Goal: Contribute content: Add original content to the website for others to see

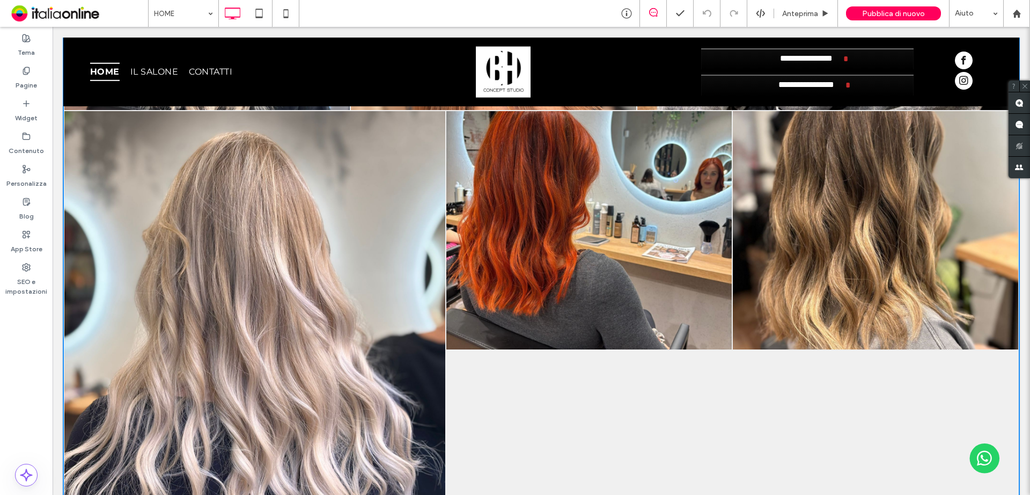
scroll to position [3595, 0]
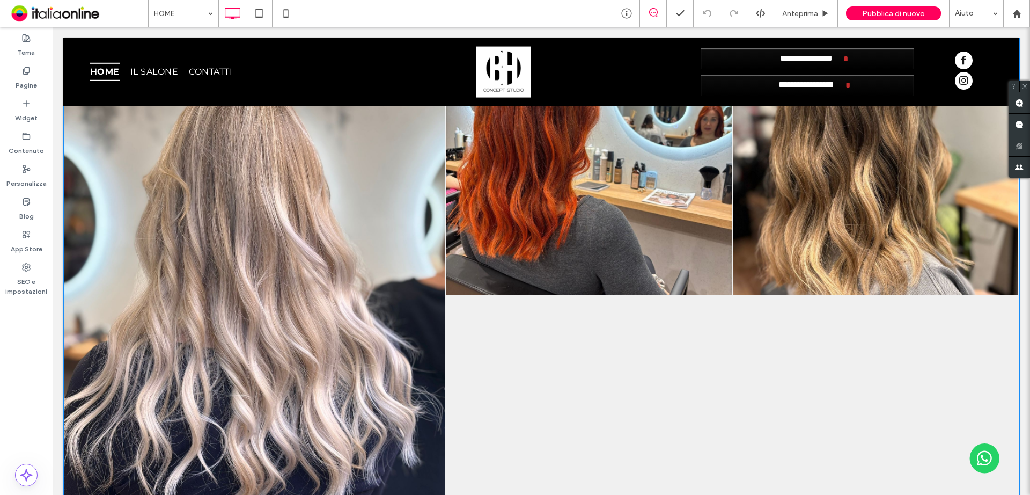
drag, startPoint x: 533, startPoint y: 324, endPoint x: 429, endPoint y: 248, distance: 129.4
click at [533, 324] on li "Button" at bounding box center [589, 295] width 286 height 478
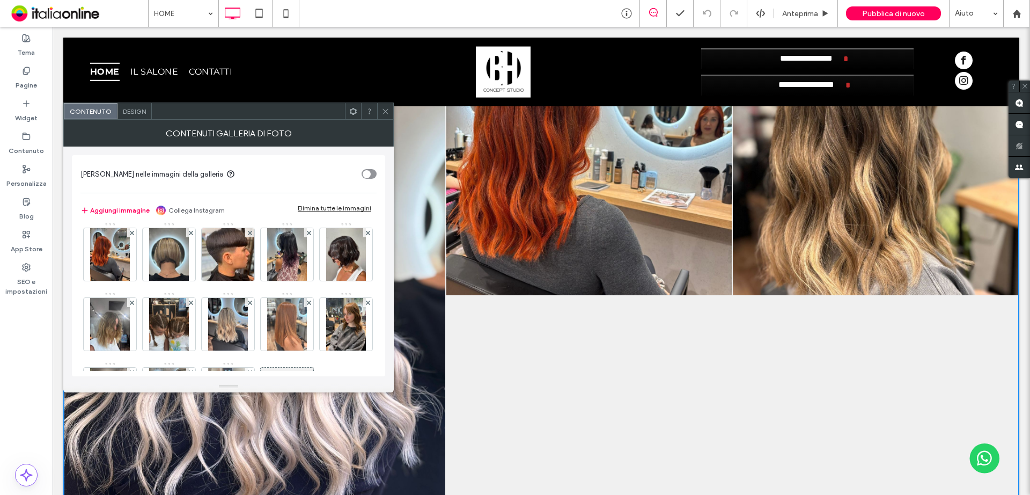
scroll to position [421, 0]
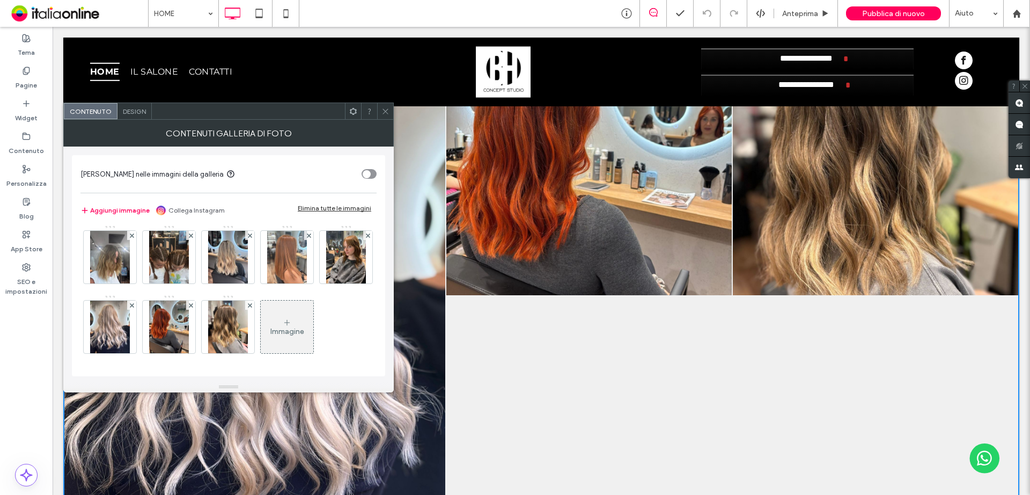
click at [261, 324] on div "Immagine" at bounding box center [287, 327] width 53 height 50
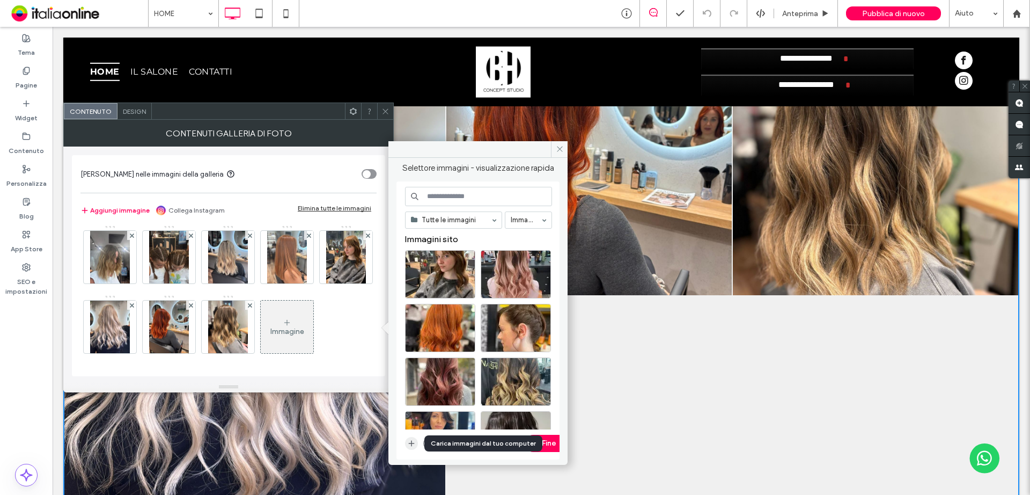
click at [414, 444] on icon "button" at bounding box center [411, 443] width 9 height 9
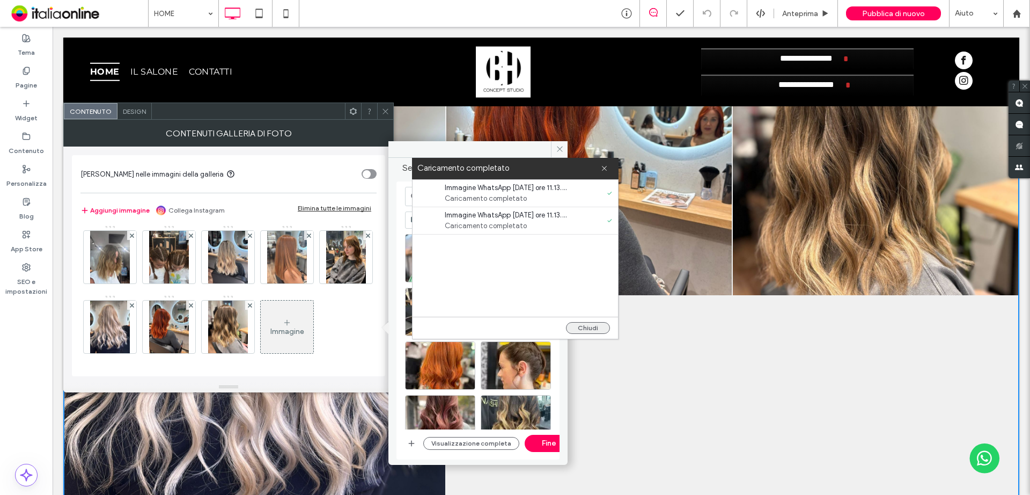
click at [584, 327] on button "Chiudi" at bounding box center [588, 328] width 44 height 12
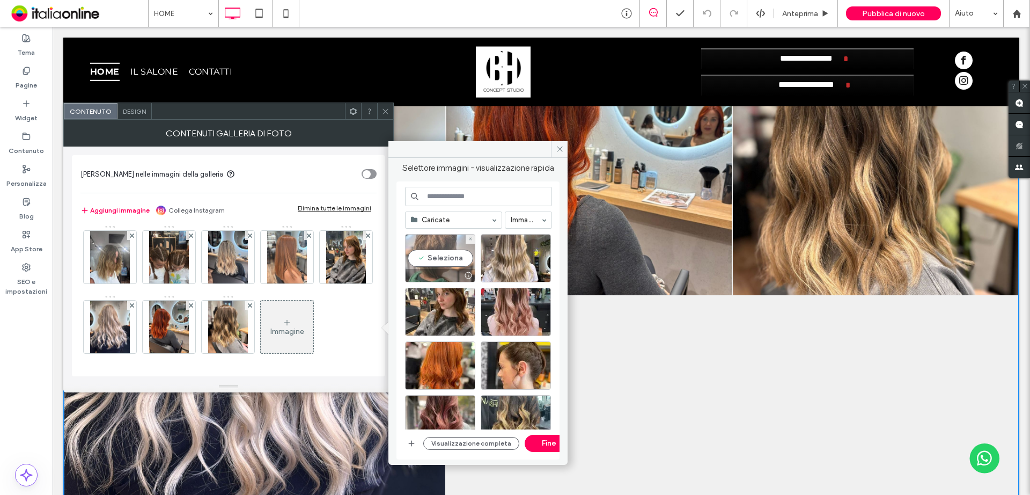
drag, startPoint x: 442, startPoint y: 262, endPoint x: 450, endPoint y: 262, distance: 7.5
click at [442, 262] on div "Seleziona" at bounding box center [440, 258] width 70 height 48
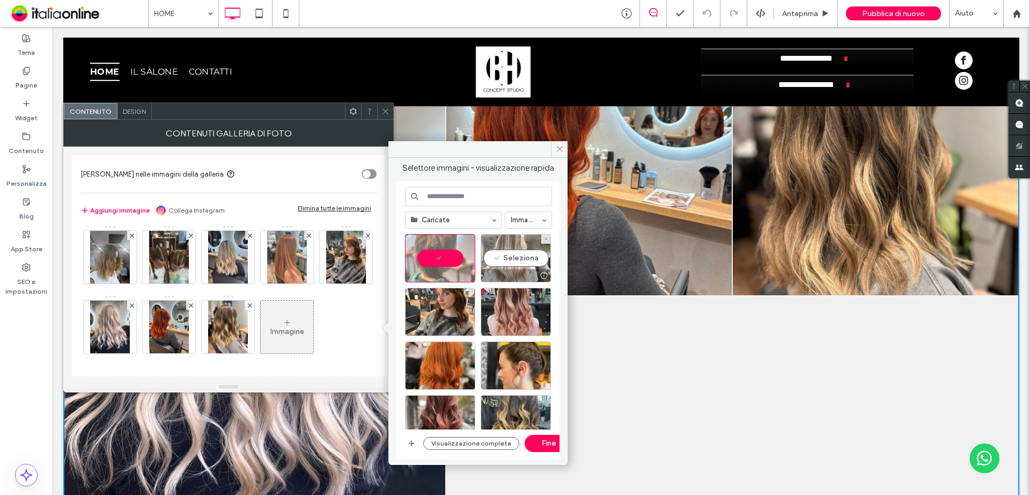
click at [489, 261] on div "Seleziona" at bounding box center [516, 258] width 70 height 48
click at [538, 441] on button "Fine" at bounding box center [549, 443] width 48 height 17
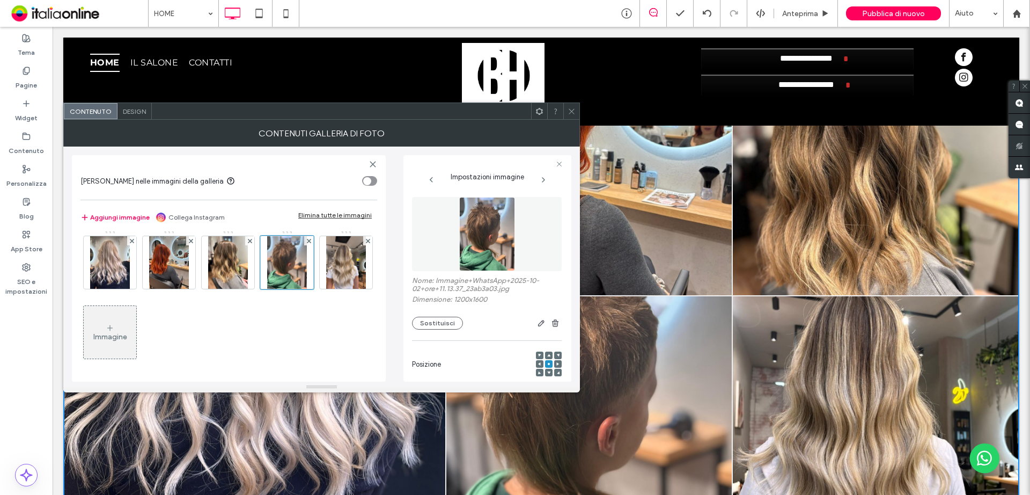
drag, startPoint x: 222, startPoint y: 269, endPoint x: 452, endPoint y: 292, distance: 231.4
click at [189, 269] on img at bounding box center [169, 262] width 40 height 53
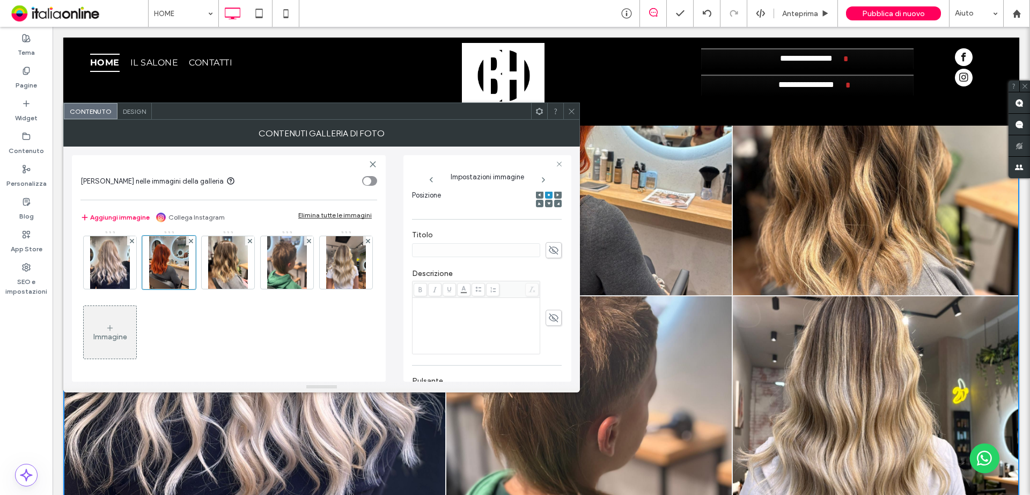
scroll to position [283, 0]
click at [571, 111] on use at bounding box center [571, 110] width 5 height 5
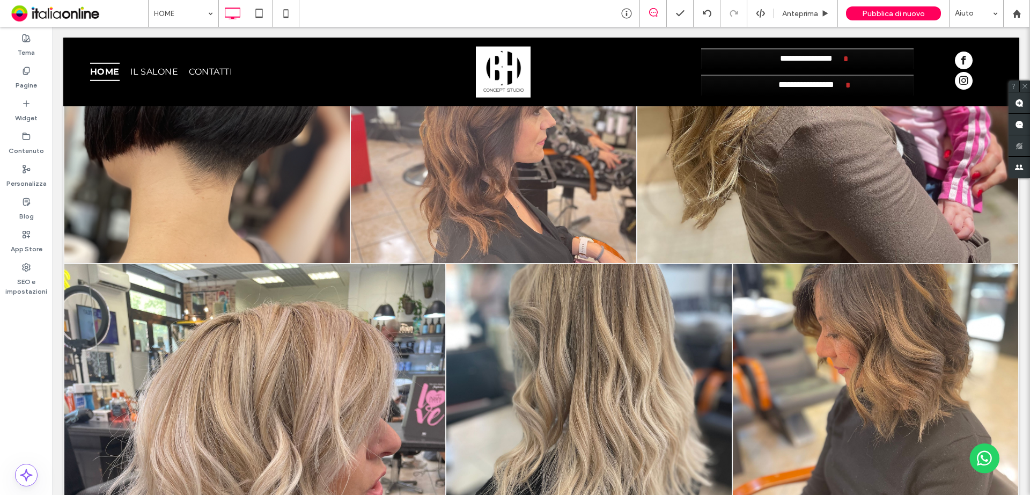
scroll to position [1395, 0]
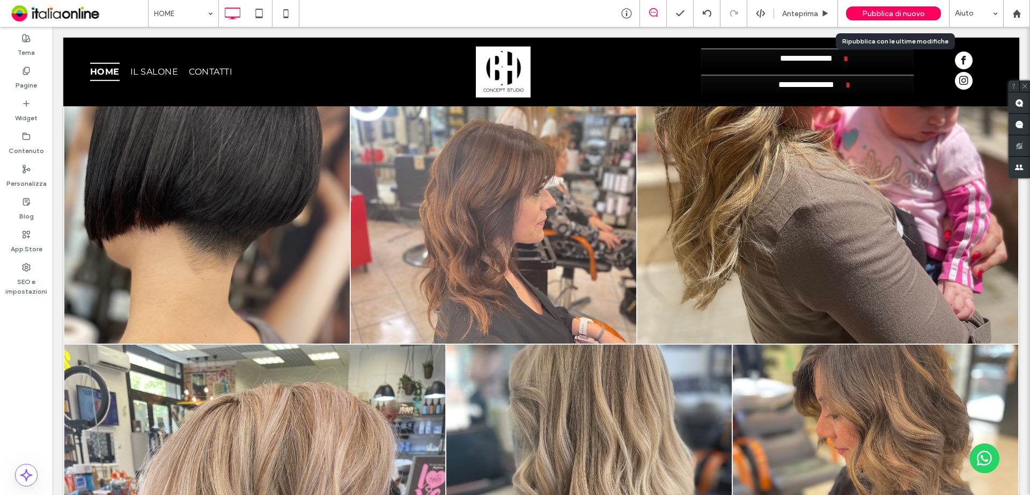
click at [911, 10] on span "Pubblica di nuovo" at bounding box center [893, 13] width 63 height 9
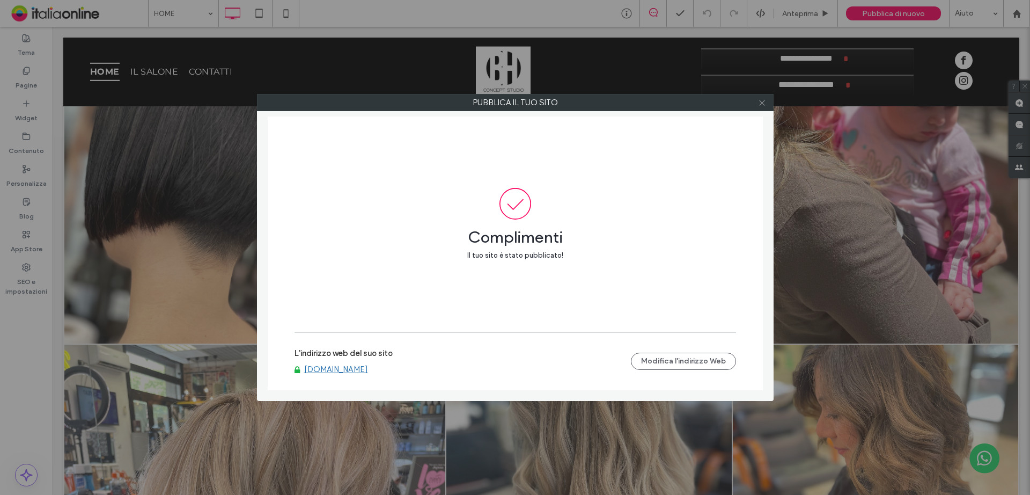
click at [762, 107] on span at bounding box center [762, 102] width 8 height 16
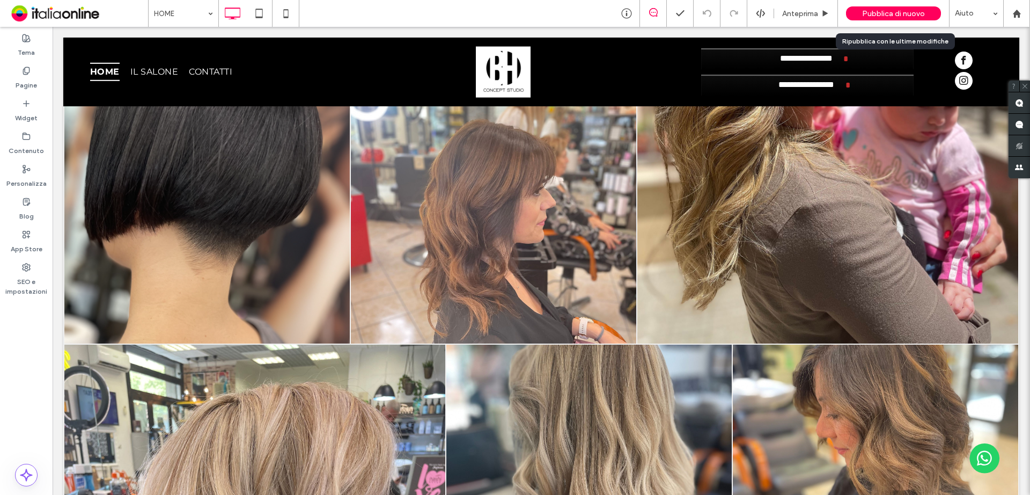
click at [921, 7] on div "Pubblica di nuovo" at bounding box center [893, 13] width 95 height 14
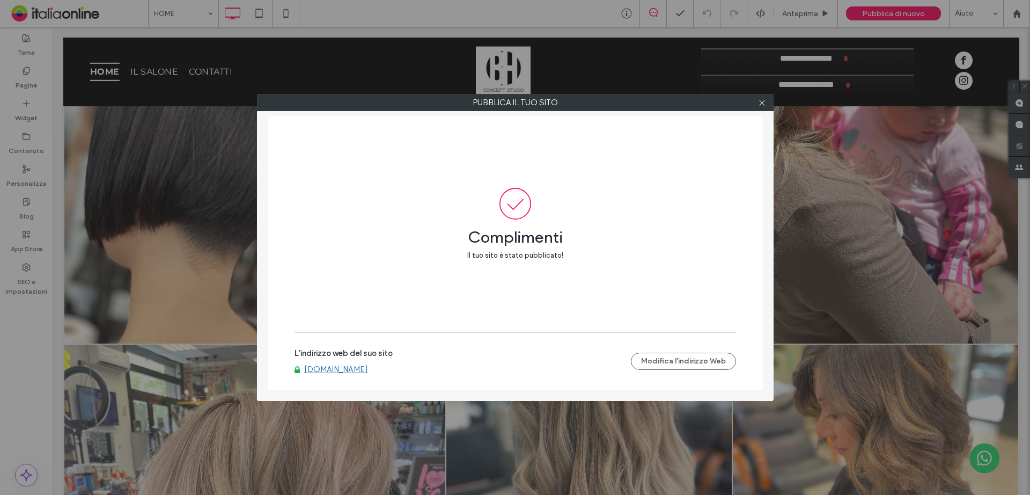
click at [332, 370] on link "[DOMAIN_NAME]" at bounding box center [336, 369] width 64 height 10
drag, startPoint x: 758, startPoint y: 102, endPoint x: 758, endPoint y: 133, distance: 30.6
click at [758, 102] on icon at bounding box center [762, 103] width 8 height 8
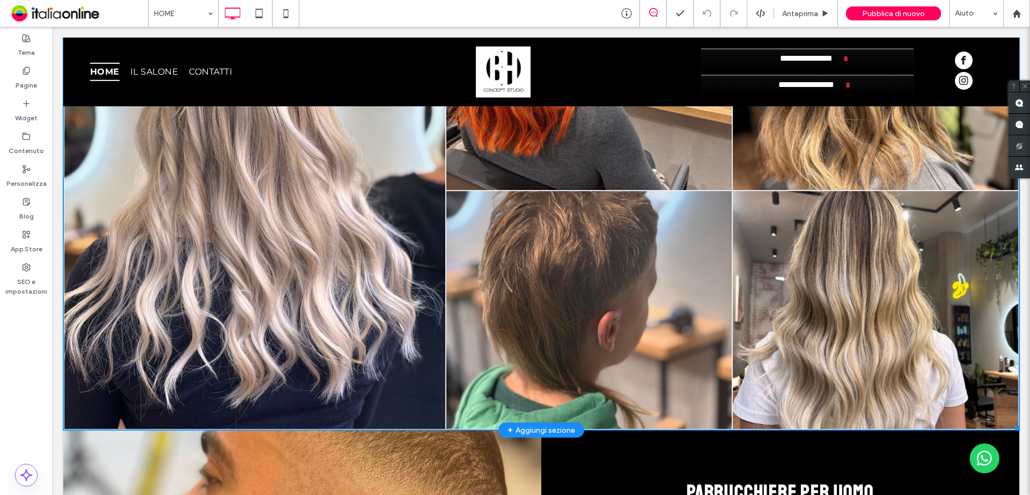
scroll to position [3648, 0]
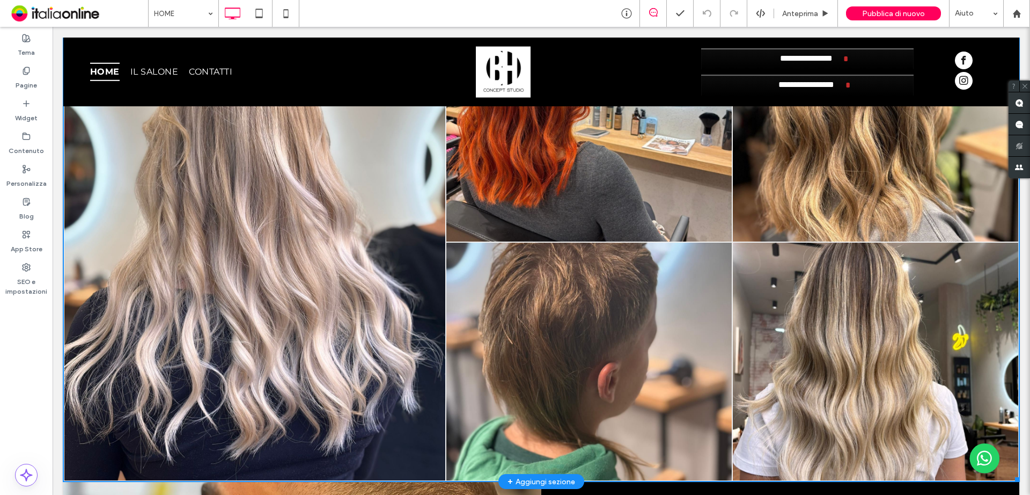
click at [658, 252] on link at bounding box center [588, 361] width 285 height 238
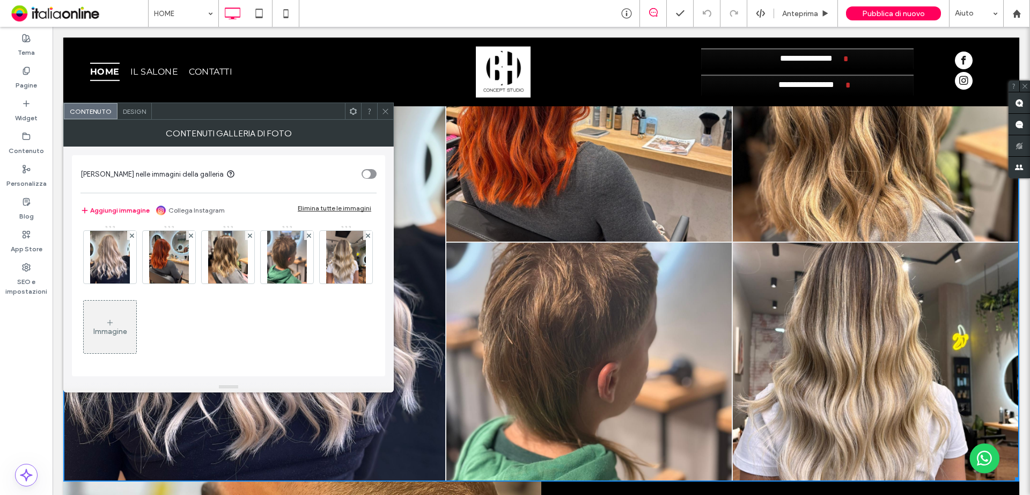
scroll to position [421, 0]
click at [307, 240] on span at bounding box center [309, 235] width 4 height 9
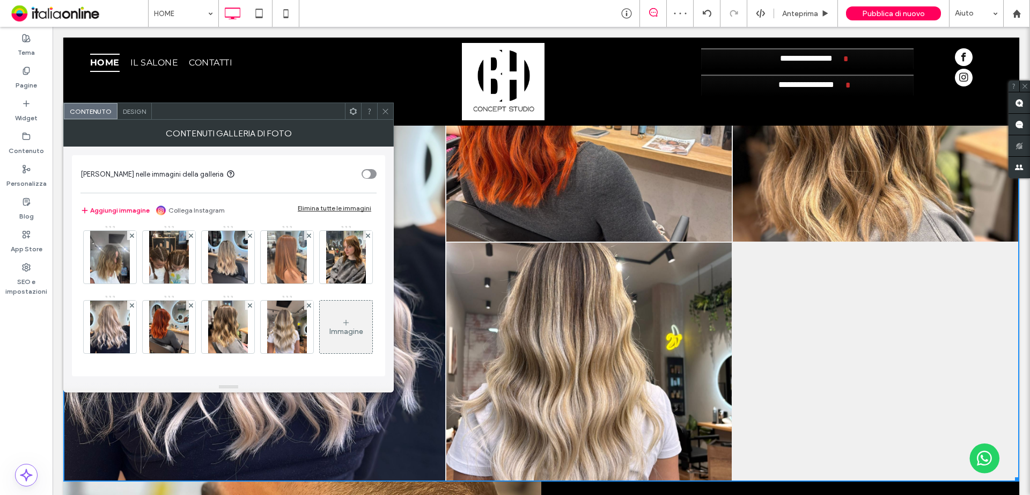
click at [384, 110] on icon at bounding box center [385, 111] width 8 height 8
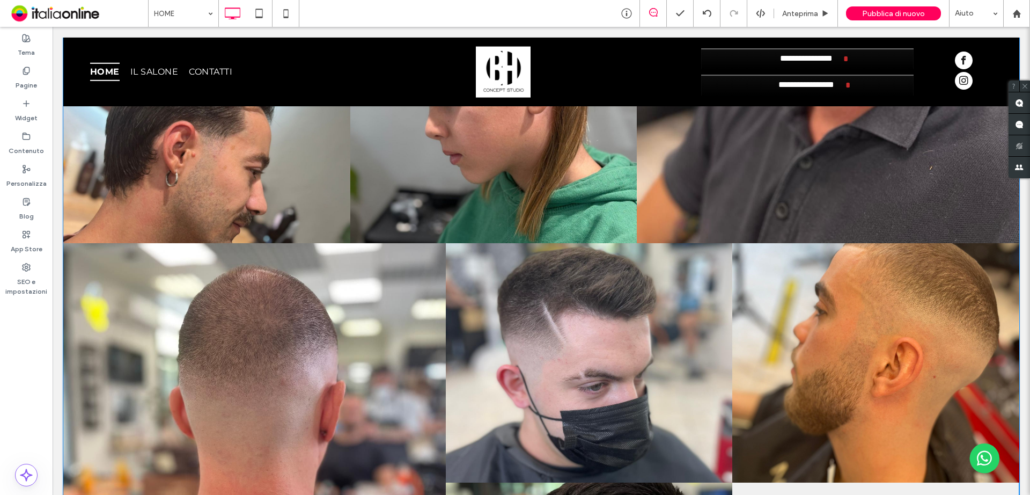
scroll to position [4614, 0]
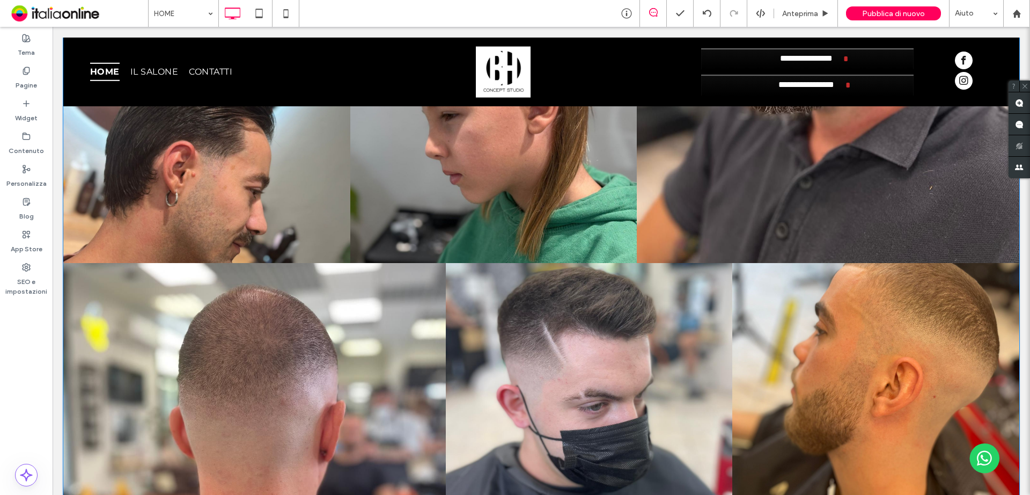
click at [366, 263] on link at bounding box center [254, 502] width 383 height 478
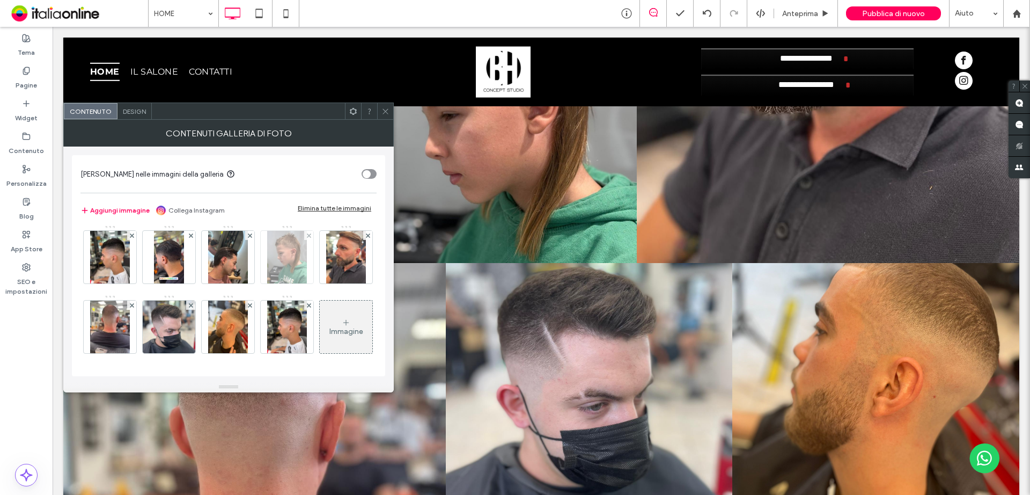
scroll to position [72, 0]
click at [329, 329] on div "Immagine" at bounding box center [346, 331] width 34 height 9
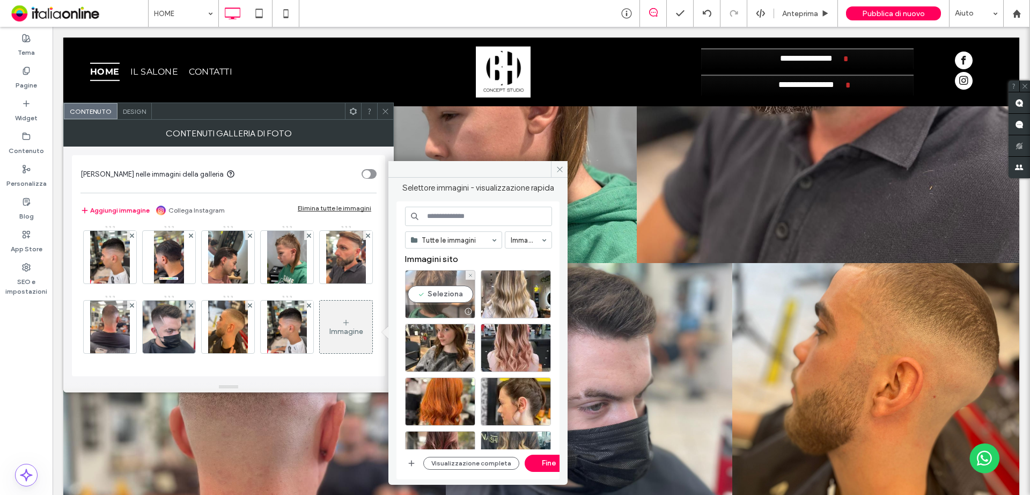
click at [451, 293] on div "Seleziona" at bounding box center [440, 294] width 70 height 48
drag, startPoint x: 546, startPoint y: 460, endPoint x: 249, endPoint y: 337, distance: 321.6
click at [546, 460] on button "Fine" at bounding box center [549, 462] width 48 height 17
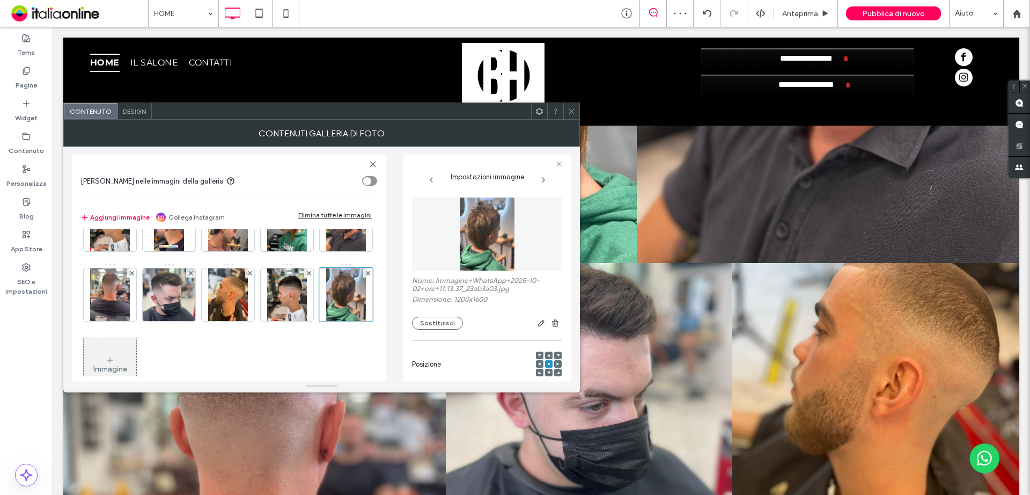
scroll to position [54, 0]
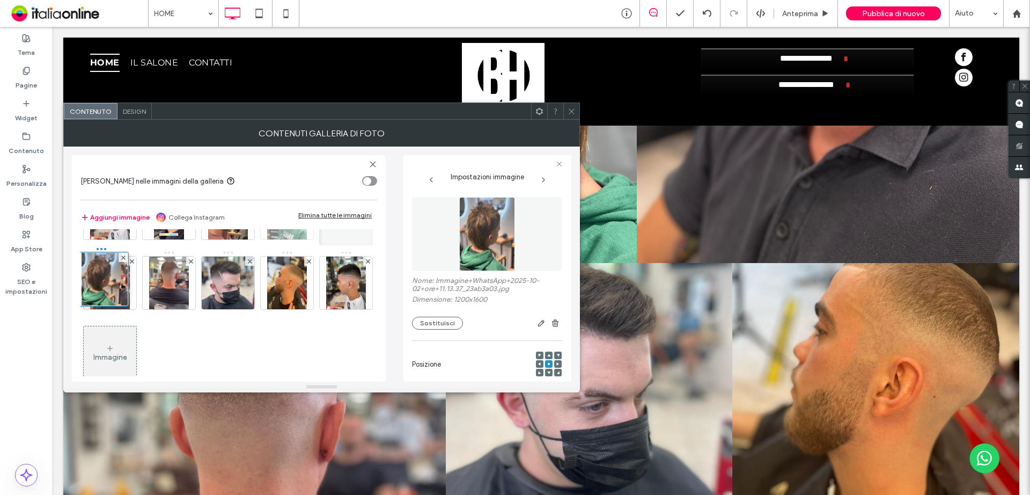
drag, startPoint x: 185, startPoint y: 355, endPoint x: 281, endPoint y: 237, distance: 152.6
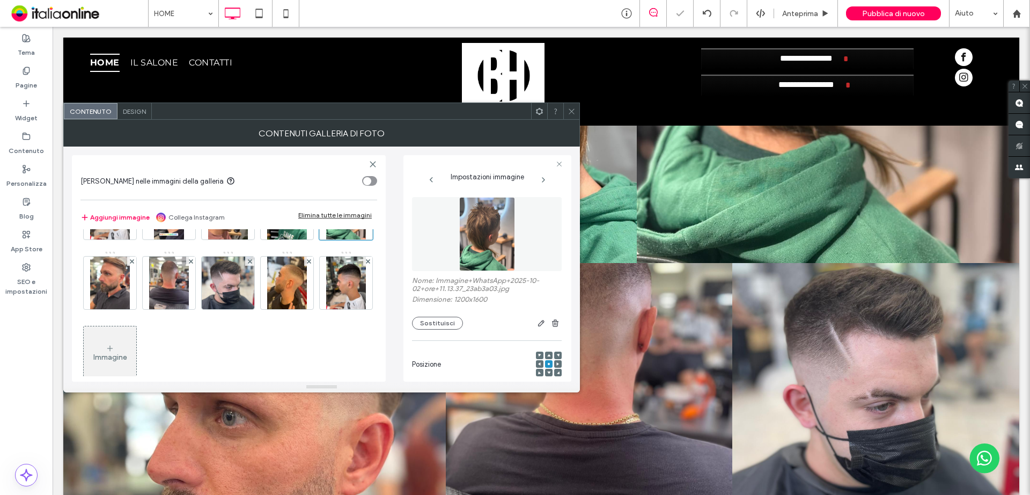
click at [571, 114] on icon at bounding box center [572, 111] width 8 height 8
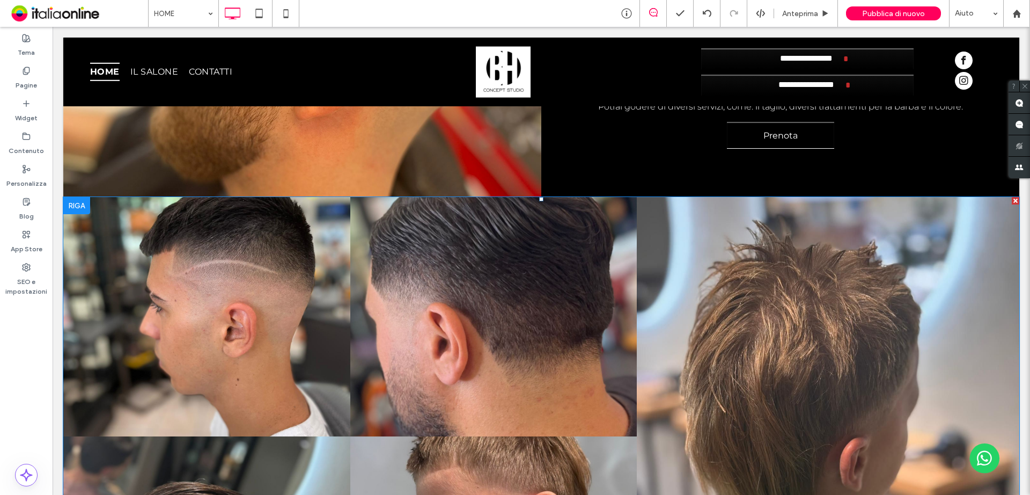
scroll to position [4185, 0]
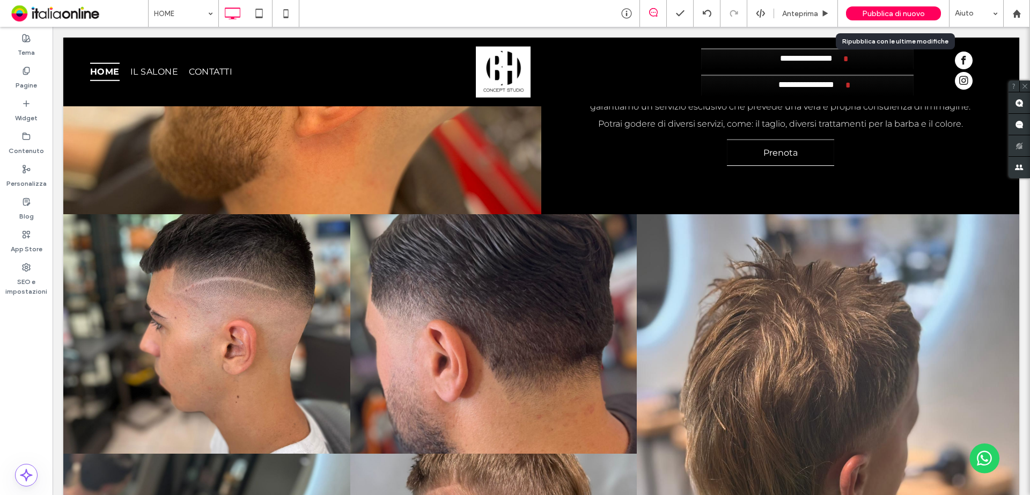
click at [917, 8] on div "Pubblica di nuovo" at bounding box center [893, 13] width 95 height 14
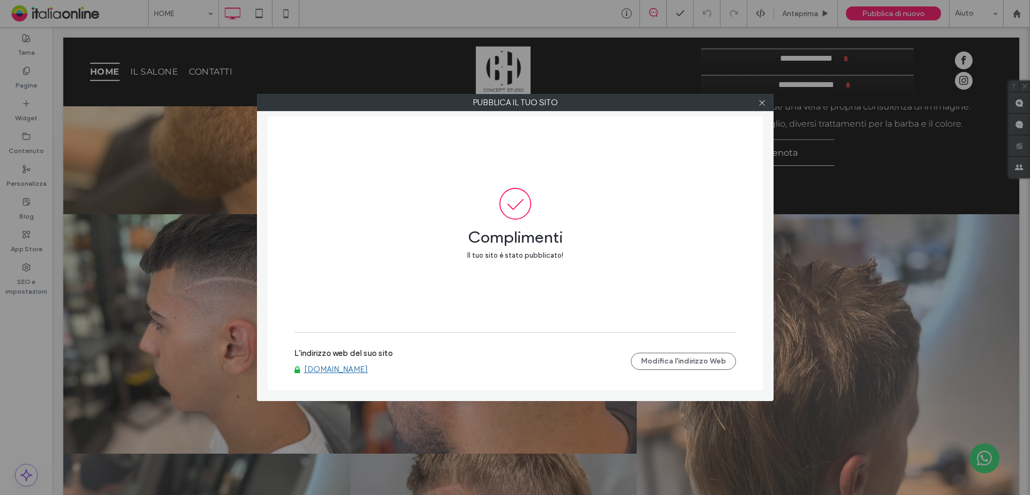
drag, startPoint x: 762, startPoint y: 104, endPoint x: 690, endPoint y: 188, distance: 111.1
click at [762, 104] on icon at bounding box center [762, 103] width 8 height 8
